Goal: Information Seeking & Learning: Learn about a topic

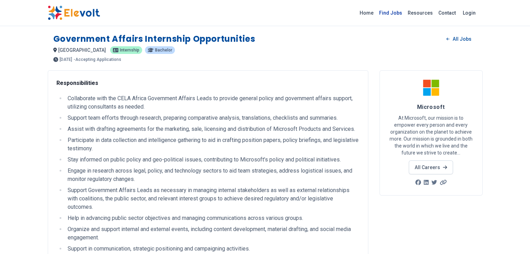
click at [405, 16] on link "Find Jobs" at bounding box center [390, 12] width 29 height 11
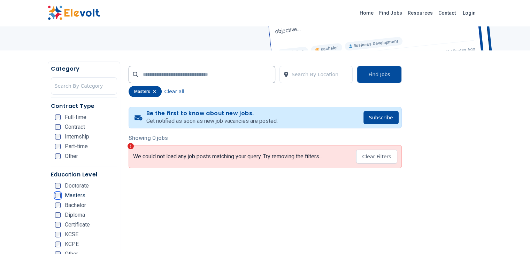
scroll to position [106, 0]
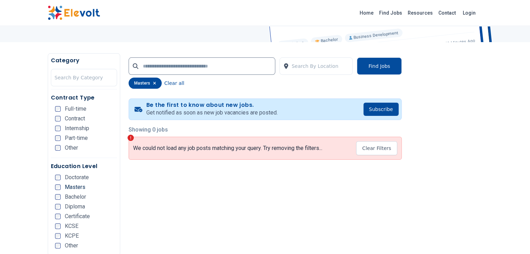
click at [153, 84] on icon "button" at bounding box center [154, 83] width 3 height 4
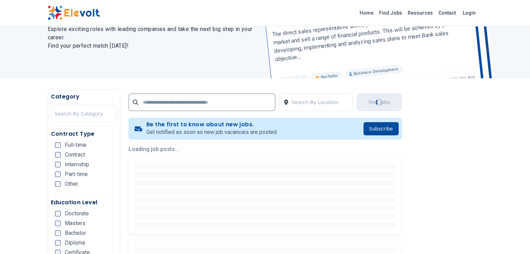
scroll to position [72, 0]
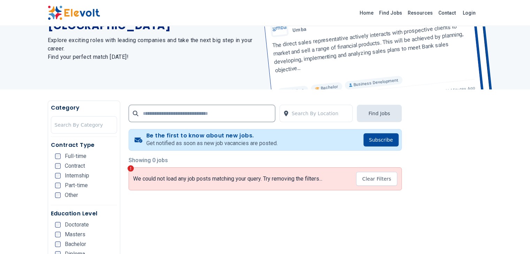
scroll to position [59, 0]
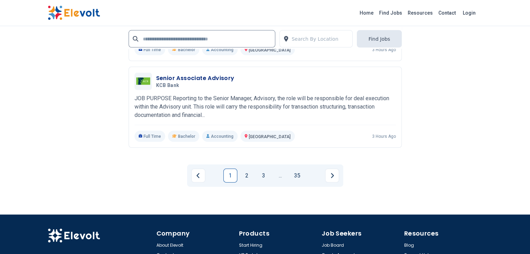
scroll to position [1495, 0]
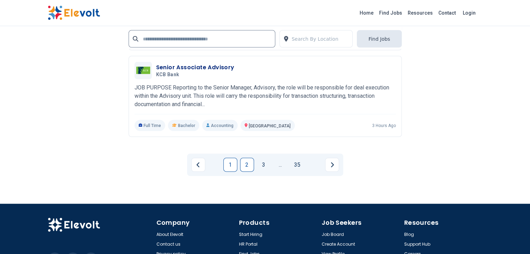
click at [249, 158] on link "2" at bounding box center [247, 165] width 14 height 14
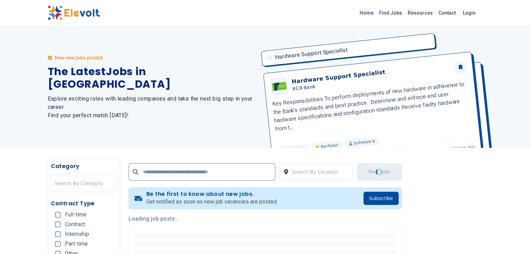
scroll to position [77, 0]
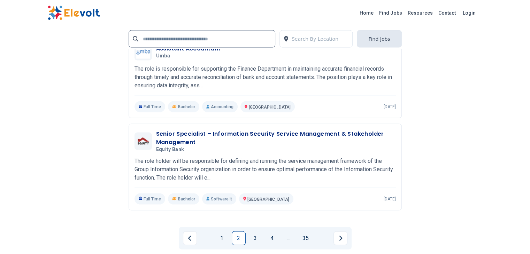
scroll to position [1422, 0]
click at [255, 232] on link "3" at bounding box center [255, 239] width 14 height 14
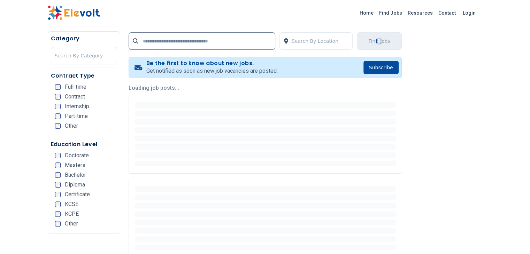
scroll to position [131, 0]
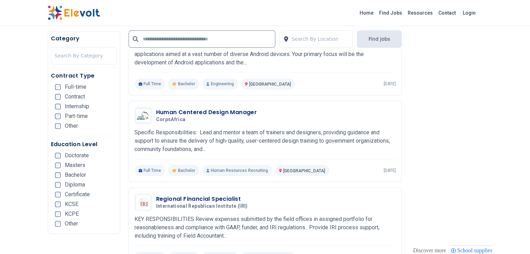
scroll to position [776, 0]
